Goal: Information Seeking & Learning: Learn about a topic

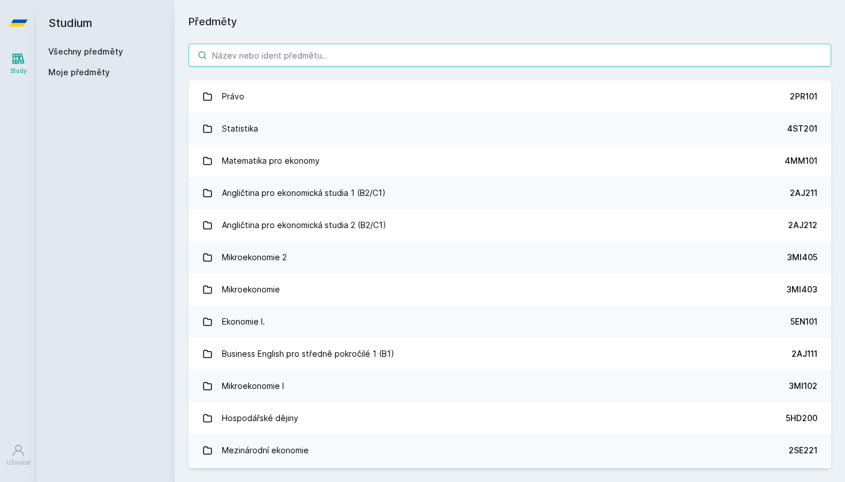
click at [223, 56] on input "search" at bounding box center [510, 55] width 643 height 23
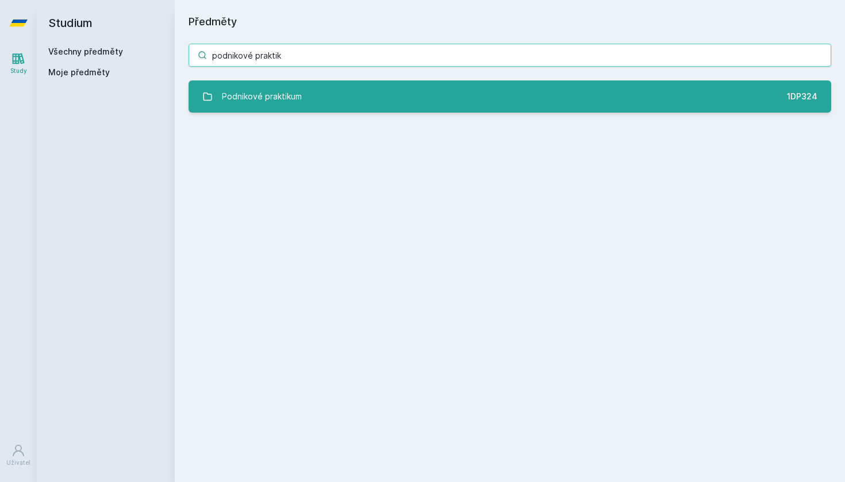
type input "podnikové praktik"
click at [352, 102] on link "Podnikové praktikum 1DP324" at bounding box center [510, 96] width 643 height 32
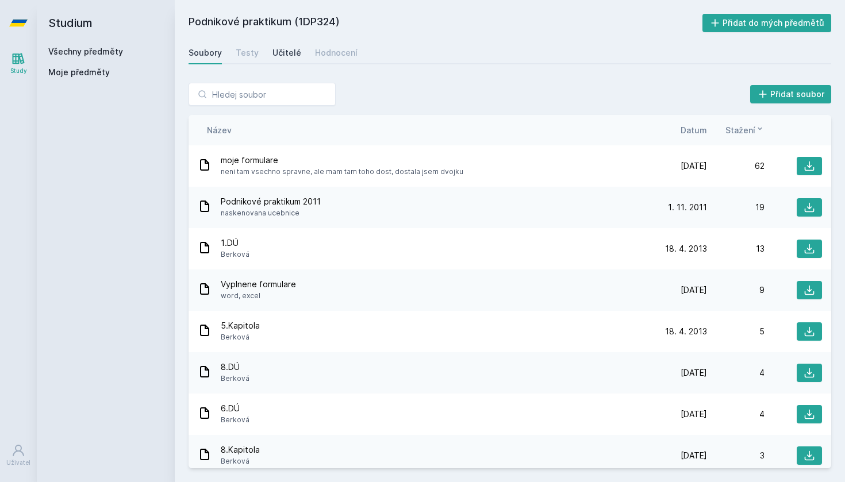
click at [274, 53] on div "Učitelé" at bounding box center [286, 52] width 29 height 11
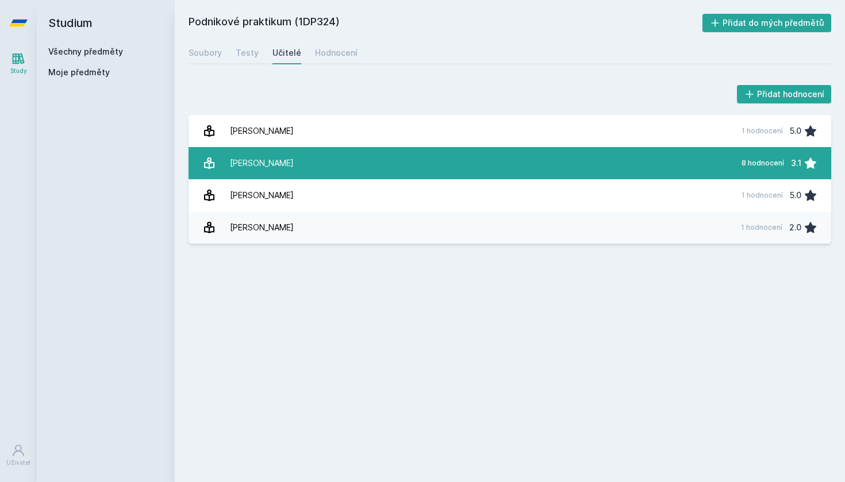
click at [309, 168] on link "[PERSON_NAME] 8 hodnocení 3.1" at bounding box center [510, 163] width 643 height 32
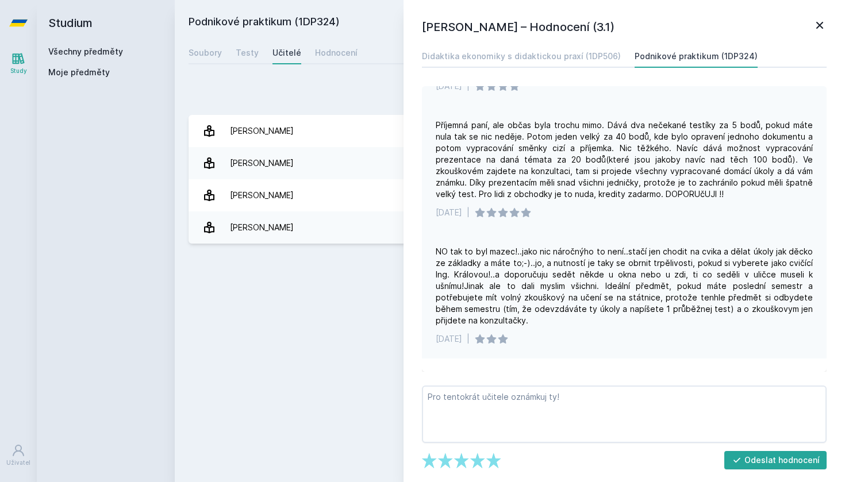
scroll to position [349, 0]
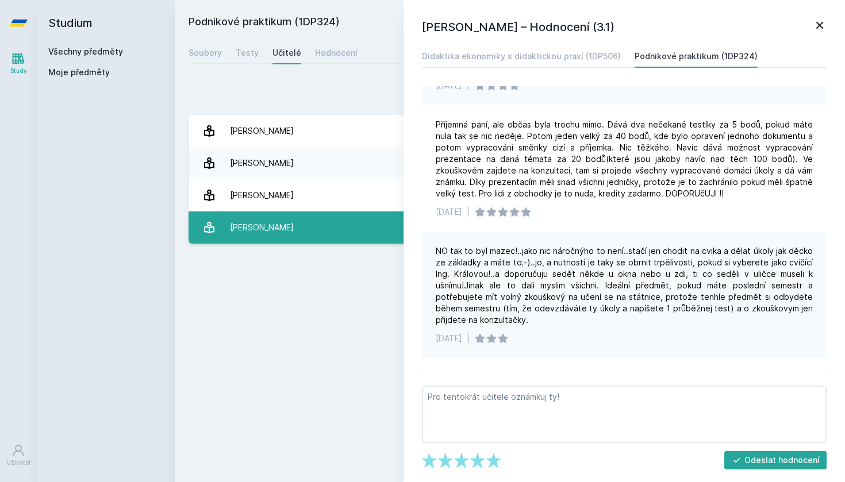
click at [328, 228] on link "[PERSON_NAME] 1 hodnocení 2.0" at bounding box center [510, 228] width 643 height 32
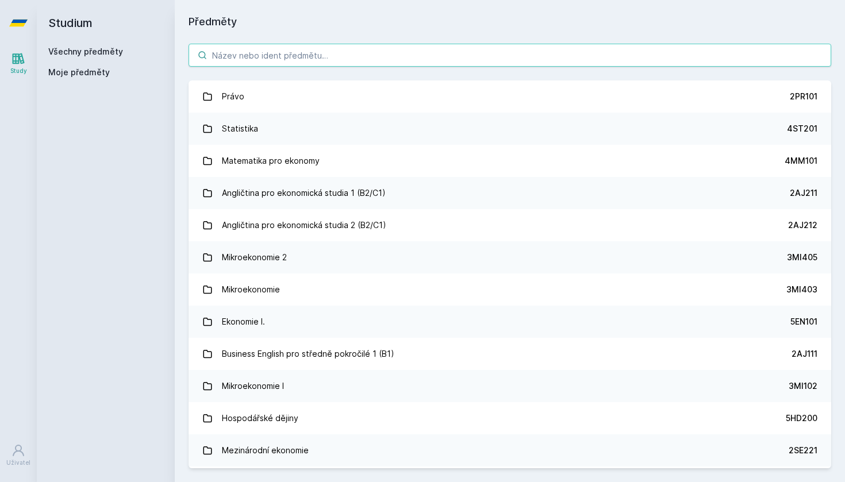
click at [370, 53] on input "search" at bounding box center [510, 55] width 643 height 23
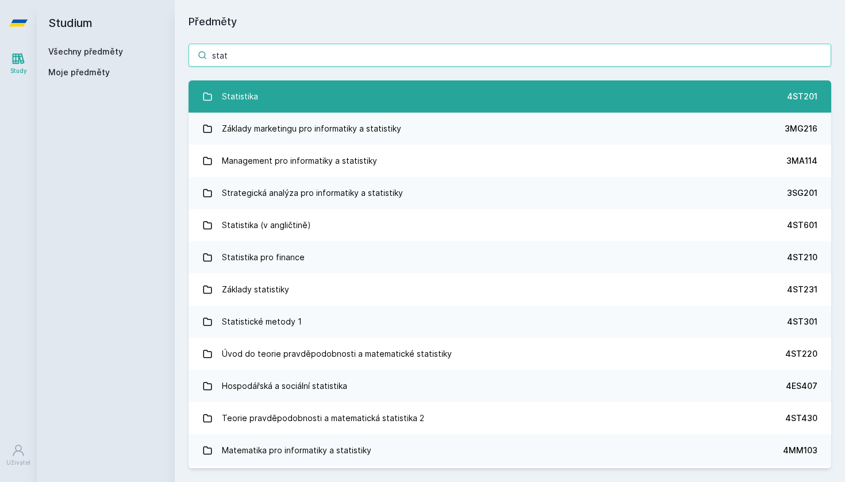
type input "stat"
click at [302, 105] on link "Statistika 4ST201" at bounding box center [510, 96] width 643 height 32
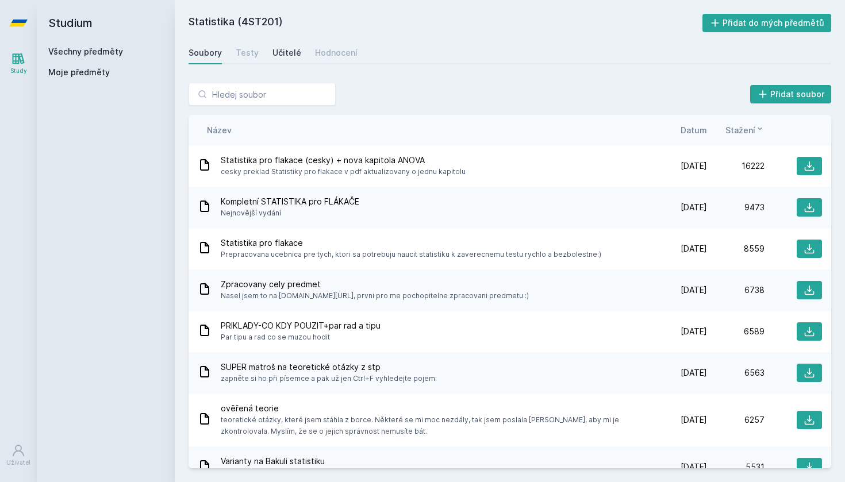
click at [293, 53] on div "Učitelé" at bounding box center [286, 52] width 29 height 11
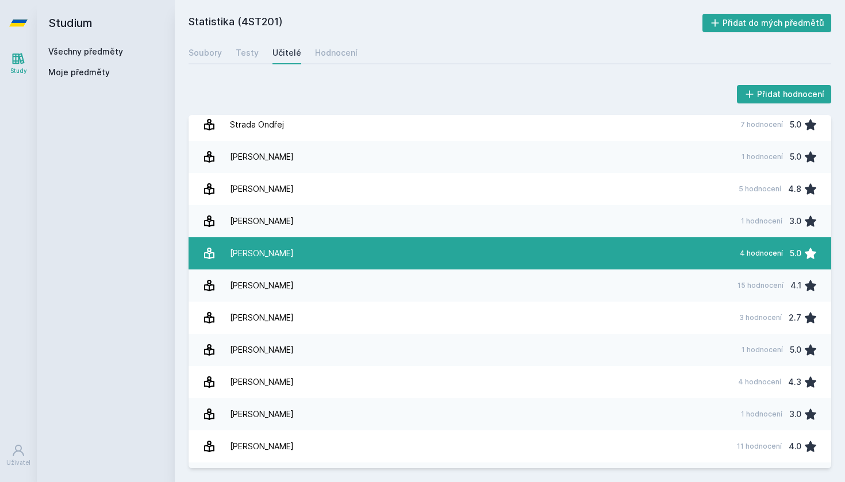
scroll to position [1690, 0]
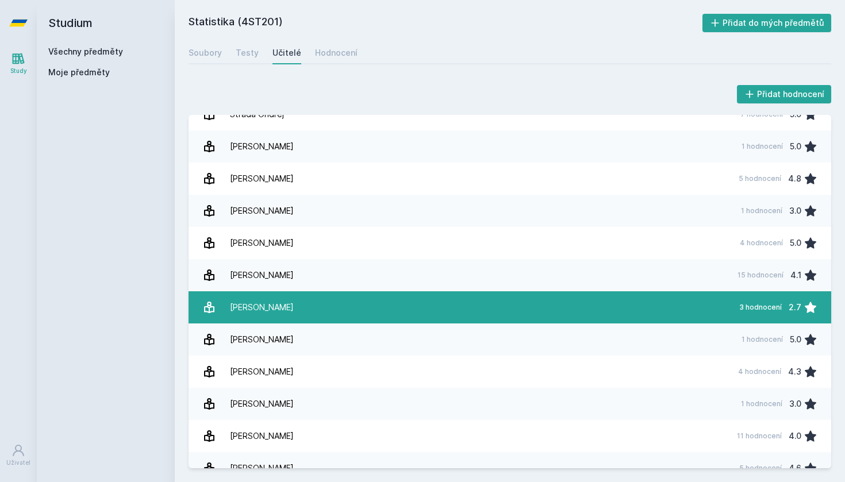
click at [306, 306] on link "Šimpachová Marie 3 hodnocení 2.7" at bounding box center [510, 307] width 643 height 32
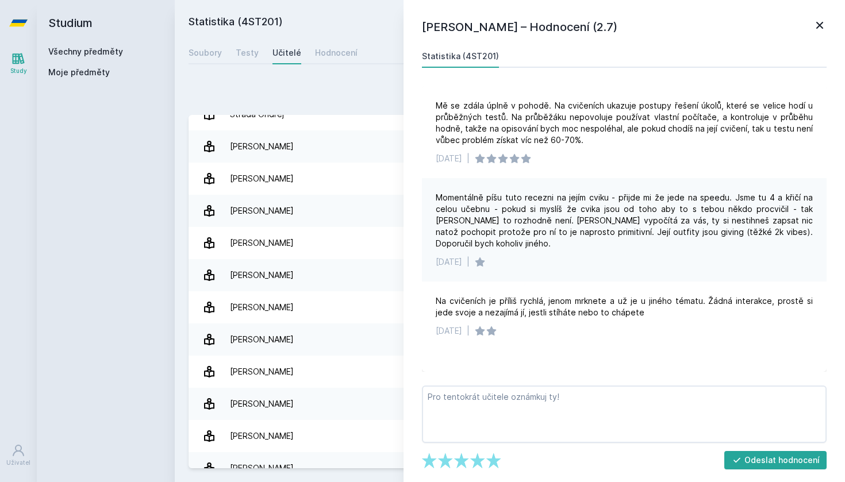
click at [823, 36] on div "Marie Šimpachová Pechrová – Hodnocení (2.7) Statistika (4ST201) Mě se zdála úpl…" at bounding box center [624, 241] width 441 height 482
click at [826, 28] on icon at bounding box center [820, 25] width 14 height 14
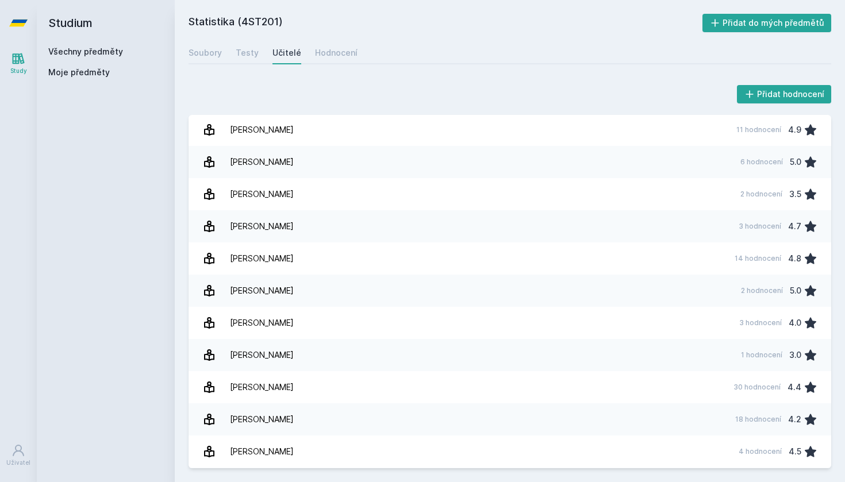
scroll to position [644, 0]
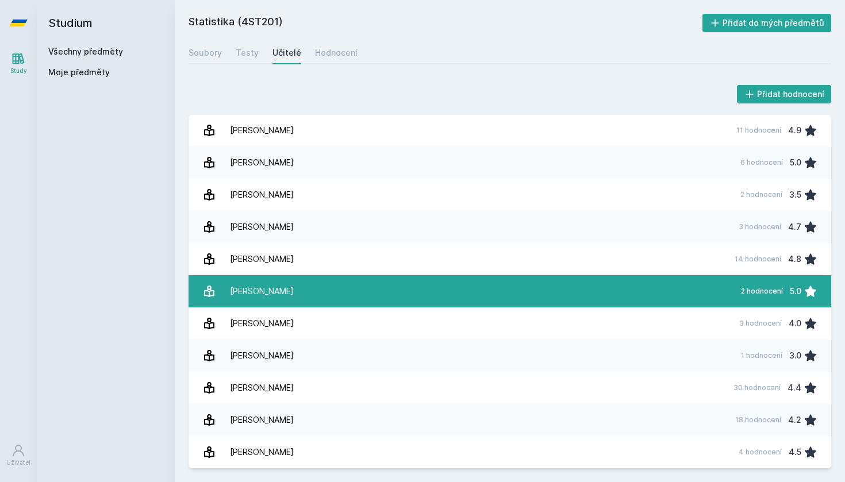
click at [458, 295] on link "Koudelka Jiří 2 hodnocení 5.0" at bounding box center [510, 291] width 643 height 32
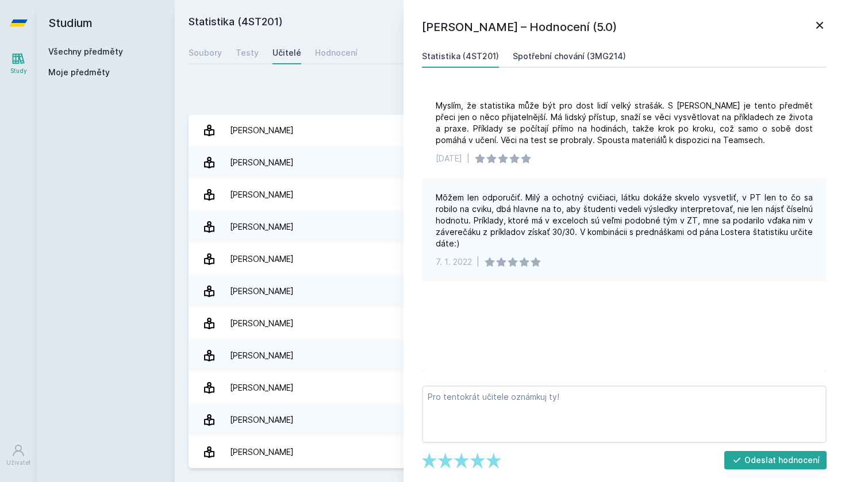
click at [577, 63] on link "Spotřební chování (3MG214)" at bounding box center [569, 56] width 113 height 23
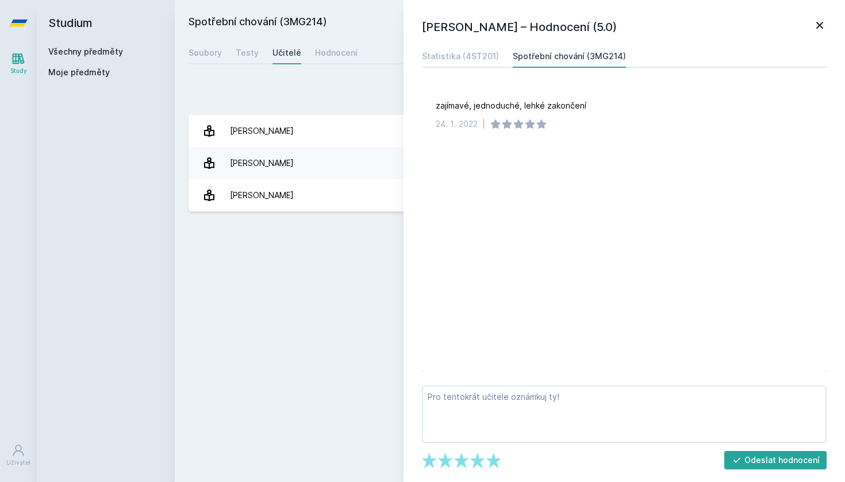
click at [660, 29] on h1 "Jiří Koudelka – Hodnocení (5.0)" at bounding box center [617, 26] width 391 height 17
click at [458, 51] on div "Statistika (4ST201)" at bounding box center [460, 56] width 77 height 11
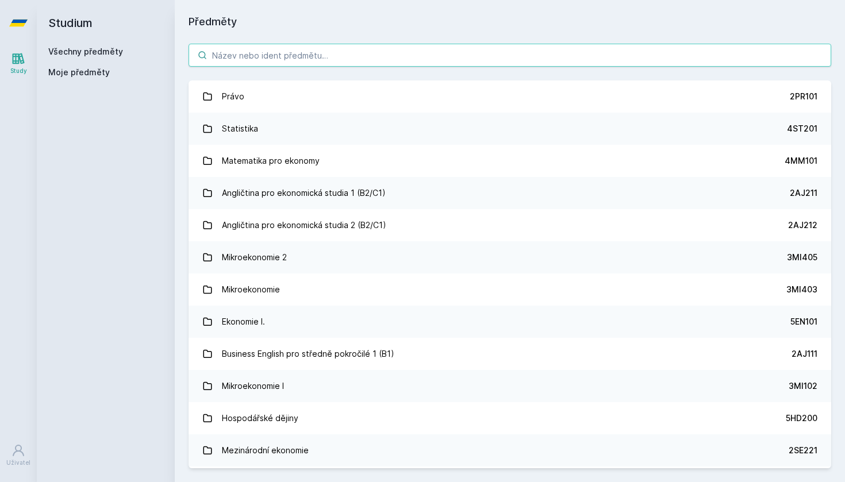
click at [415, 47] on input "search" at bounding box center [510, 55] width 643 height 23
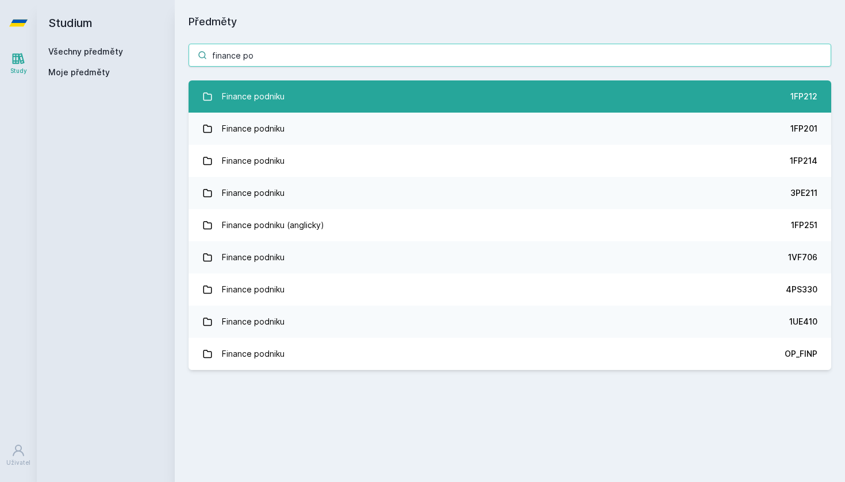
type input "finance po"
click at [274, 93] on div "Finance podniku" at bounding box center [253, 96] width 63 height 23
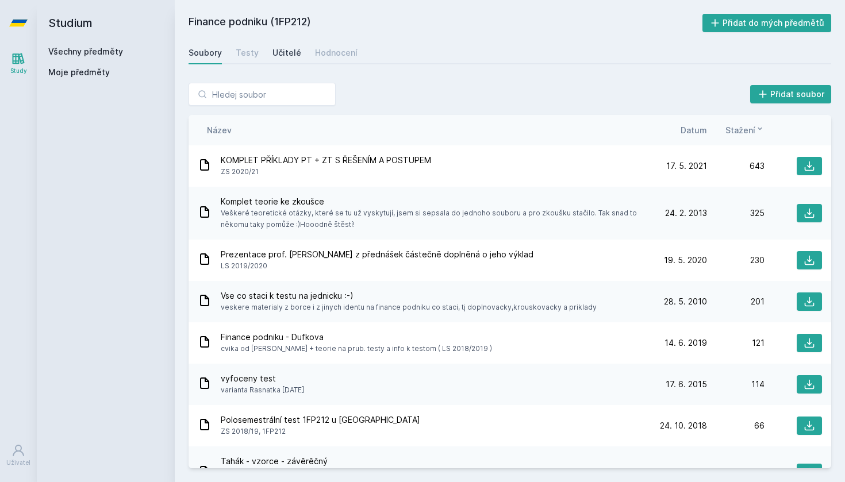
click at [287, 57] on div "Učitelé" at bounding box center [286, 52] width 29 height 11
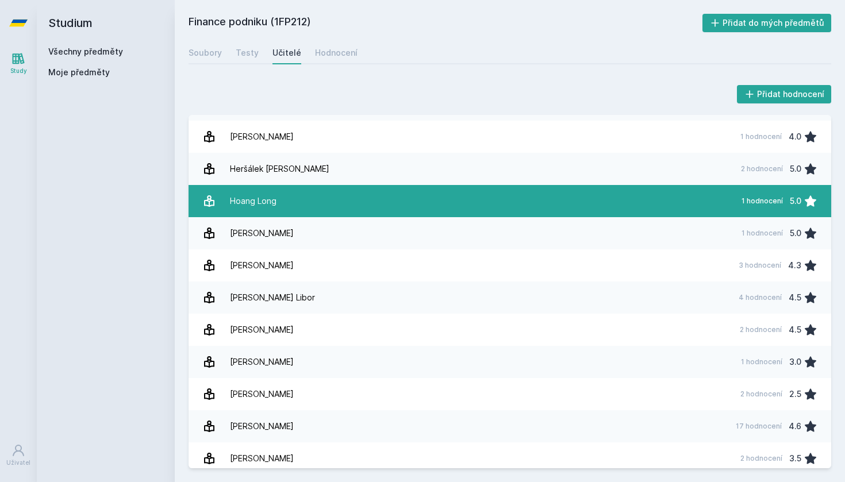
scroll to position [182, 0]
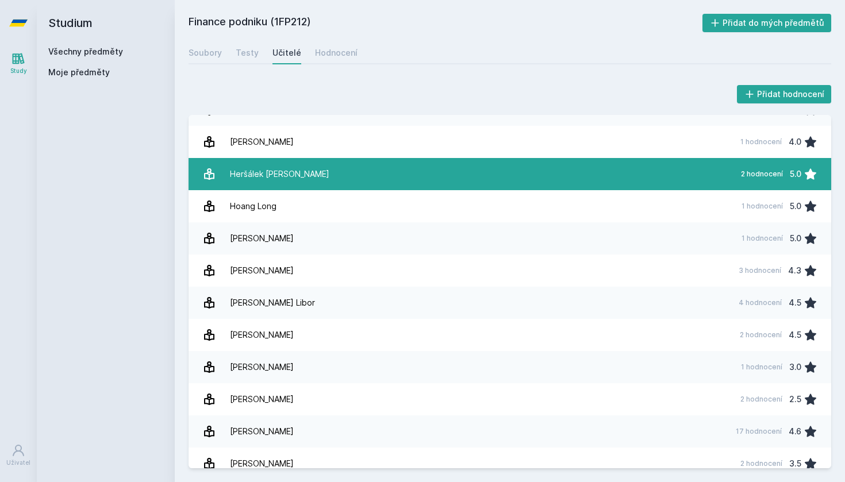
click at [320, 176] on link "Heršálek Petr 2 hodnocení 5.0" at bounding box center [510, 174] width 643 height 32
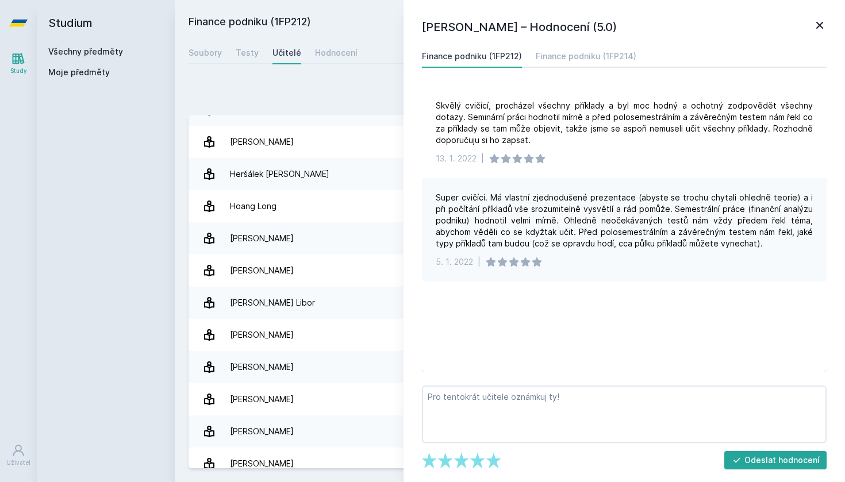
click at [817, 24] on icon at bounding box center [820, 25] width 14 height 14
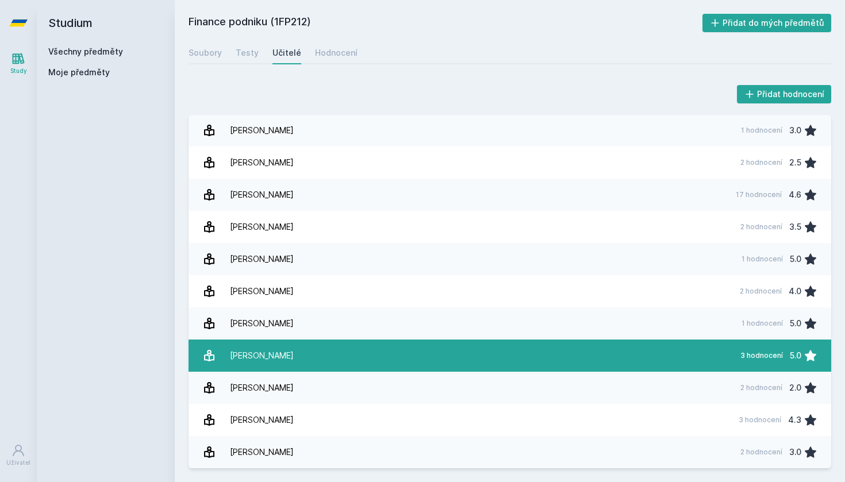
scroll to position [419, 0]
